Goal: Navigation & Orientation: Find specific page/section

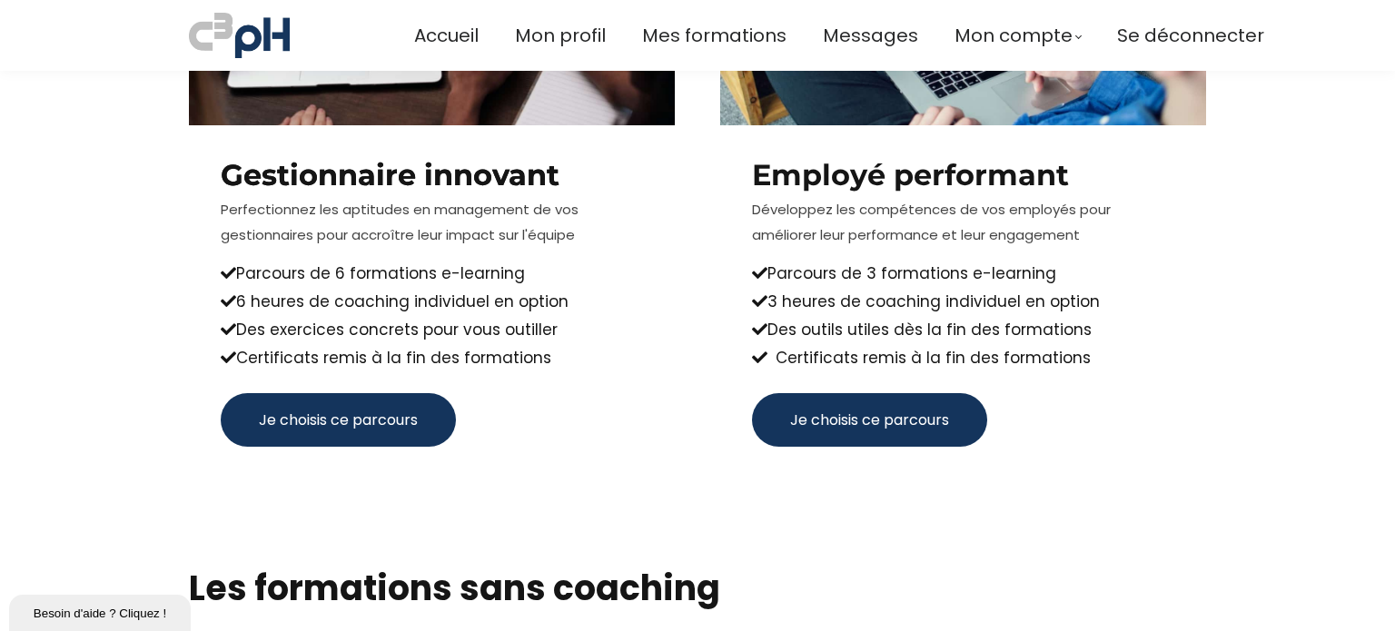
scroll to position [2317, 0]
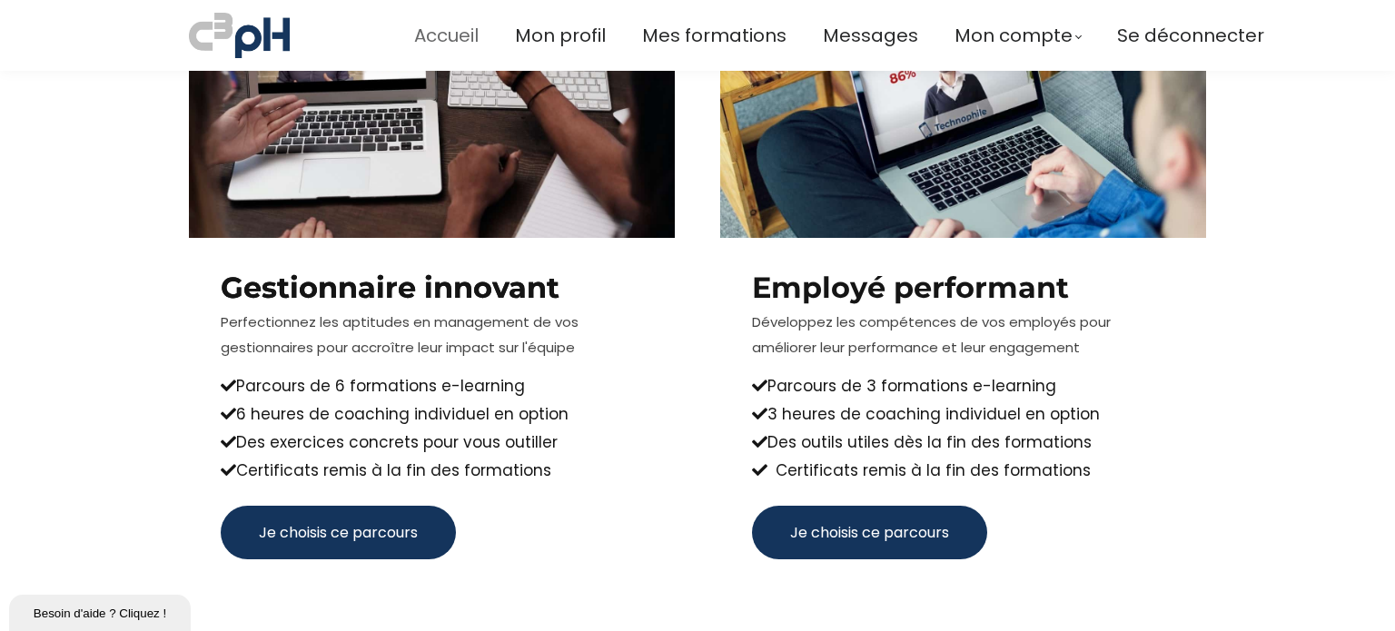
click at [466, 35] on span "Accueil" at bounding box center [446, 36] width 64 height 30
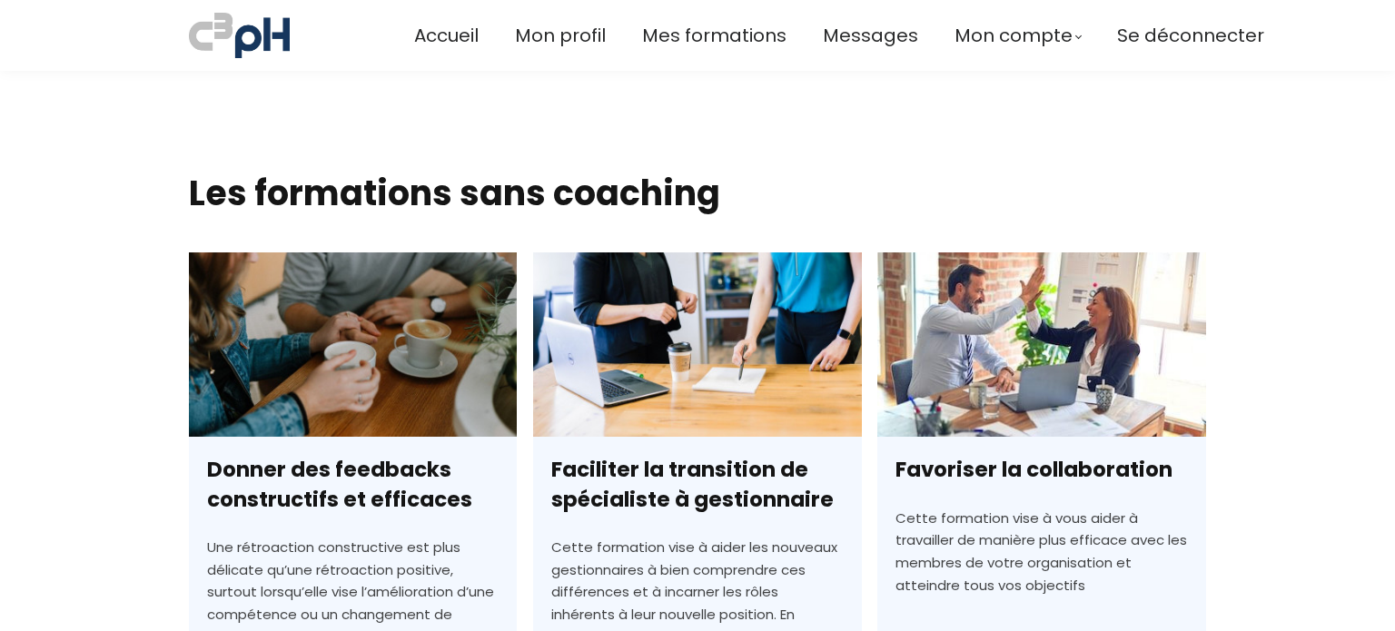
scroll to position [2810, 0]
